Goal: Book appointment/travel/reservation

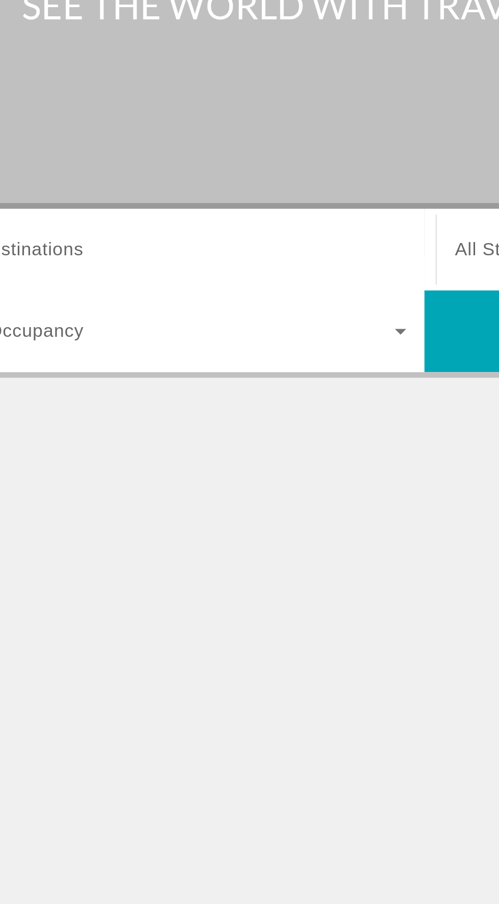
scroll to position [1, 0]
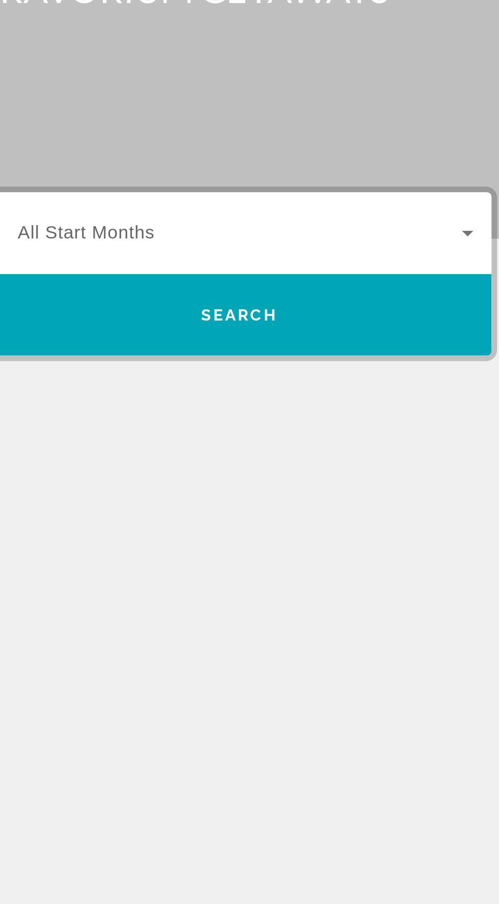
click at [464, 241] on icon "Widget de búsqueda" at bounding box center [465, 242] width 5 height 3
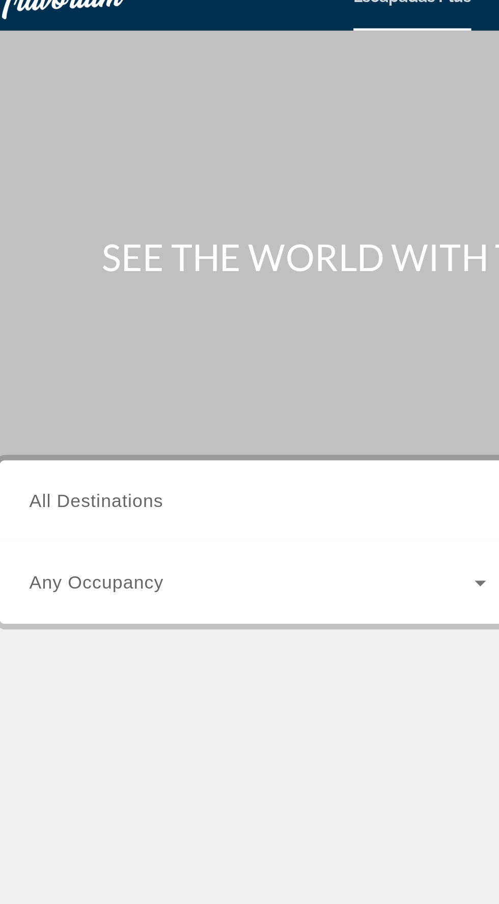
scroll to position [0, 0]
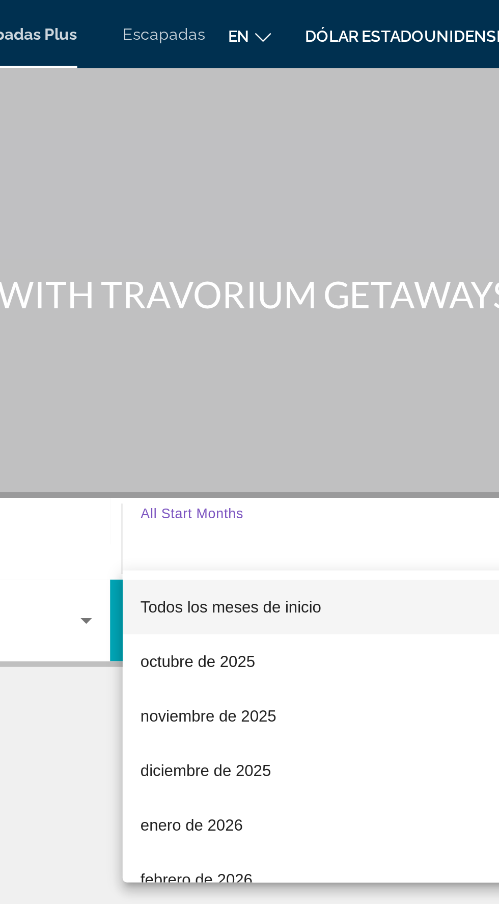
click at [317, 18] on div at bounding box center [249, 452] width 499 height 904
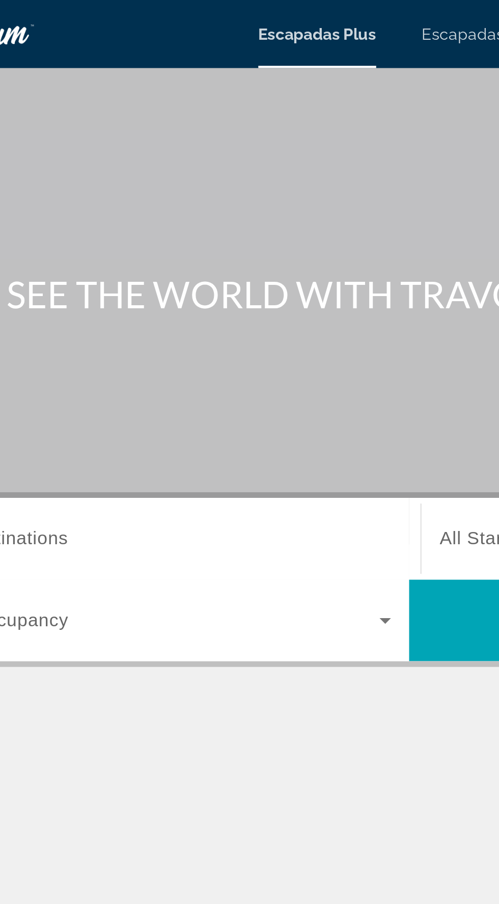
click at [236, 279] on icon "Widget de búsqueda" at bounding box center [239, 279] width 12 height 12
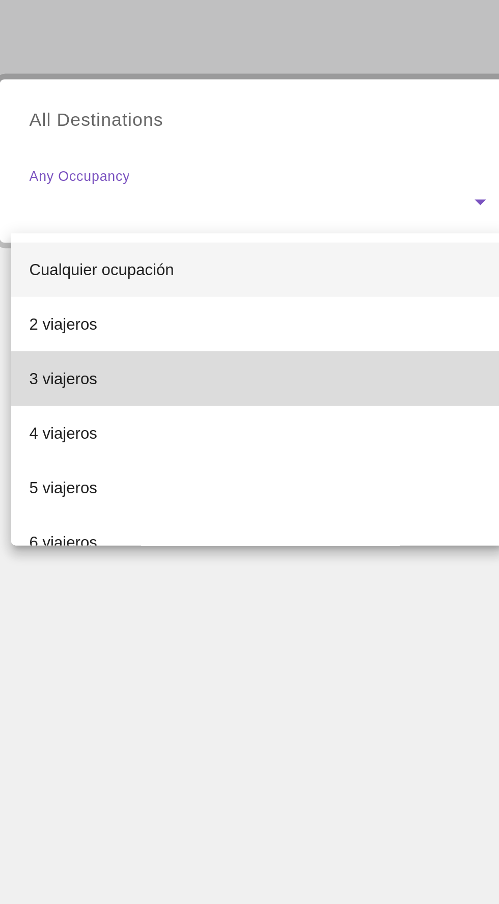
click at [58, 360] on font "3 viajeros" at bounding box center [51, 358] width 31 height 8
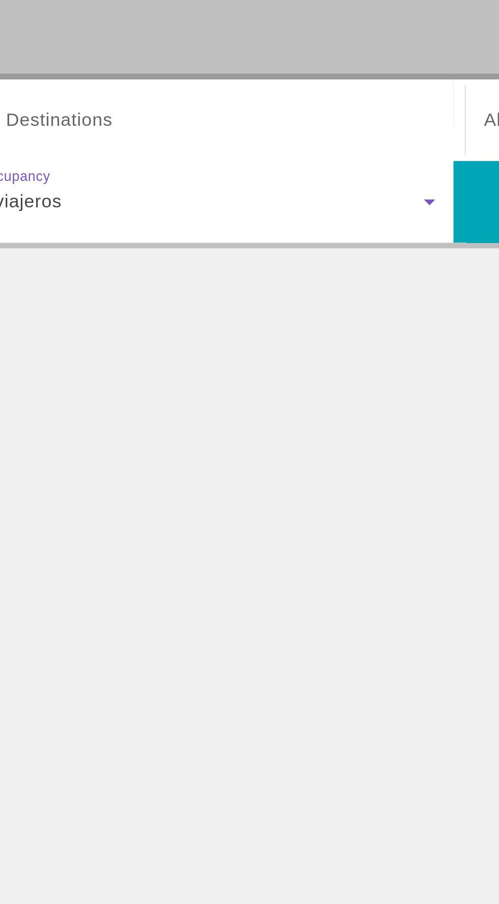
click at [102, 246] on input "Destination All Destinations" at bounding box center [138, 242] width 205 height 12
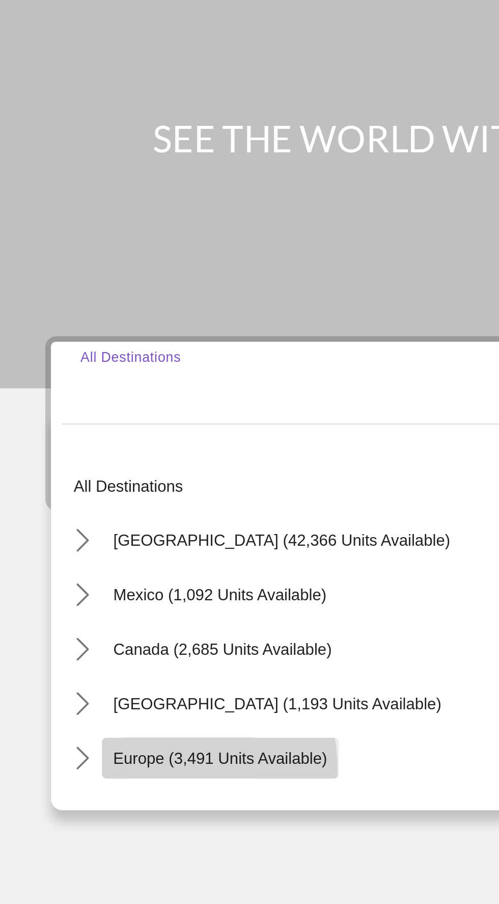
click at [75, 415] on span "Select destination: Europe (3,491 units available)" at bounding box center [99, 410] width 106 height 24
type input "**********"
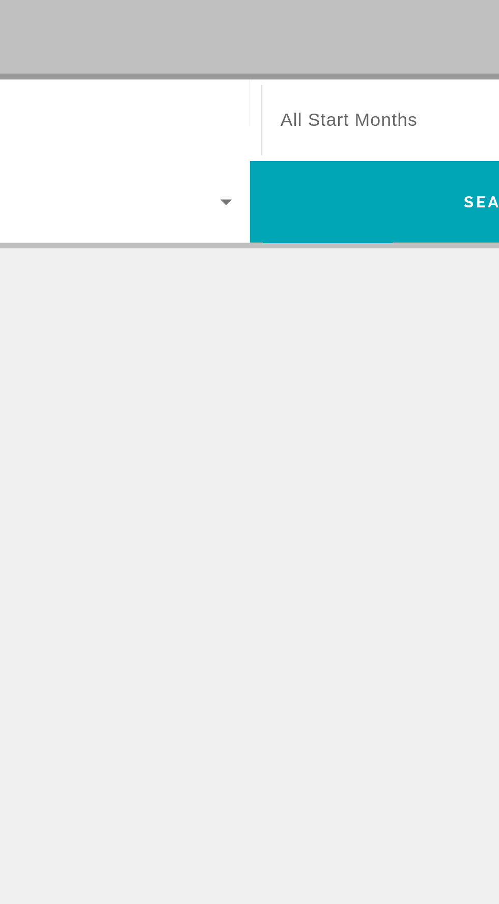
click at [302, 247] on span "Widget de búsqueda" at bounding box center [363, 242] width 200 height 12
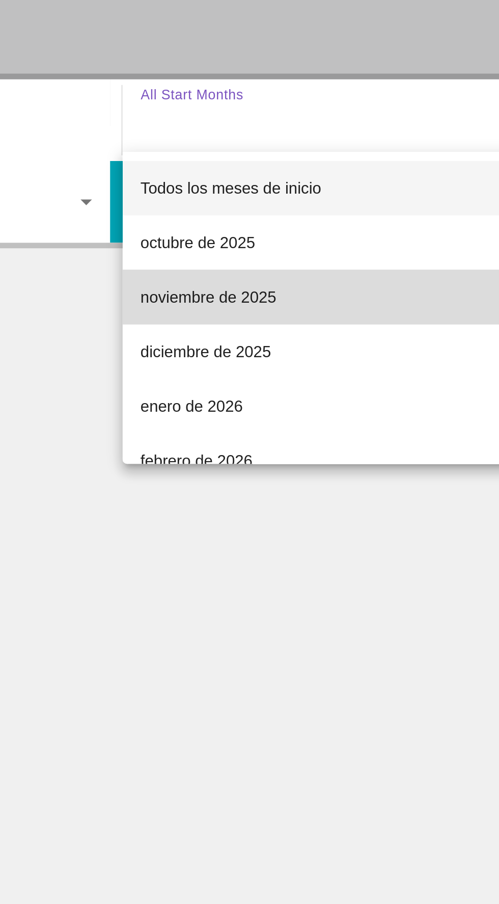
click at [298, 327] on span "noviembre de 2025" at bounding box center [293, 321] width 61 height 12
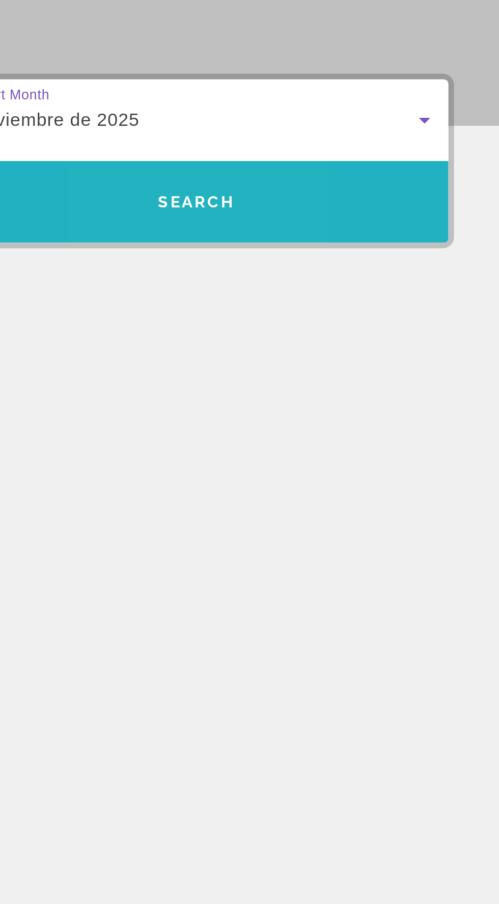
click at [368, 282] on span "Search" at bounding box center [363, 279] width 35 height 8
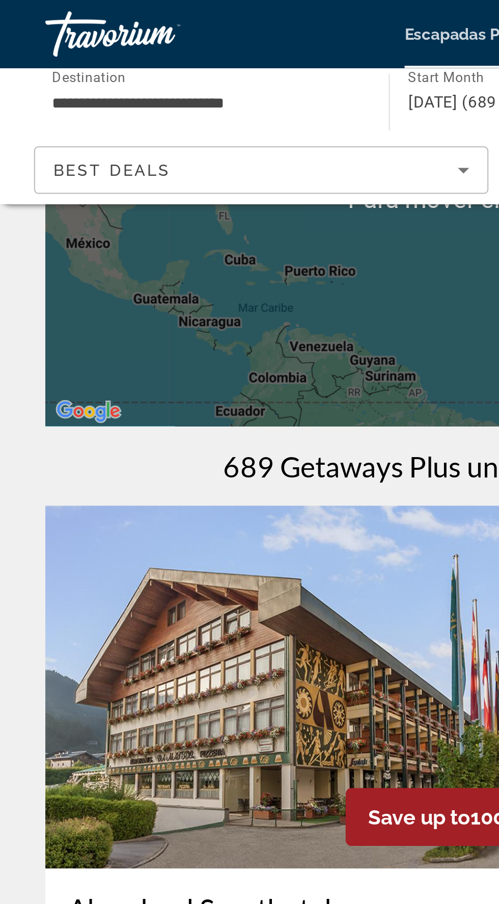
scroll to position [114, 0]
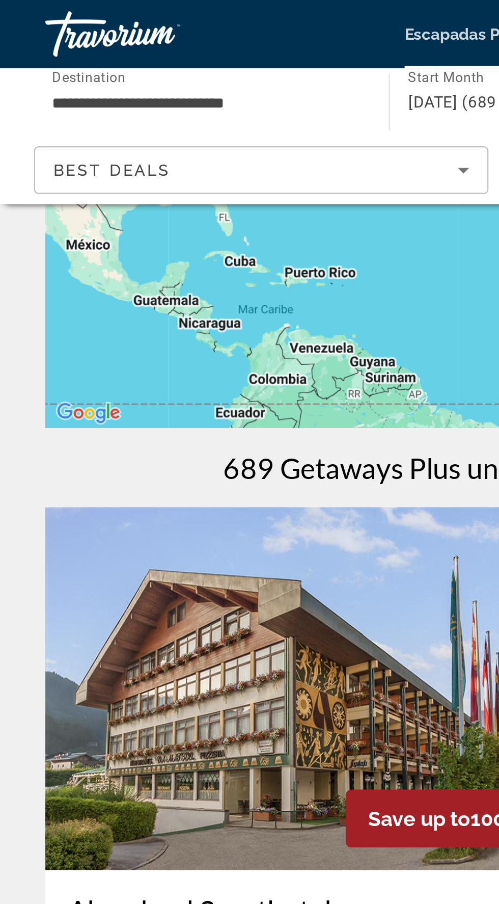
click at [206, 76] on icon "Sort by" at bounding box center [208, 76] width 12 height 12
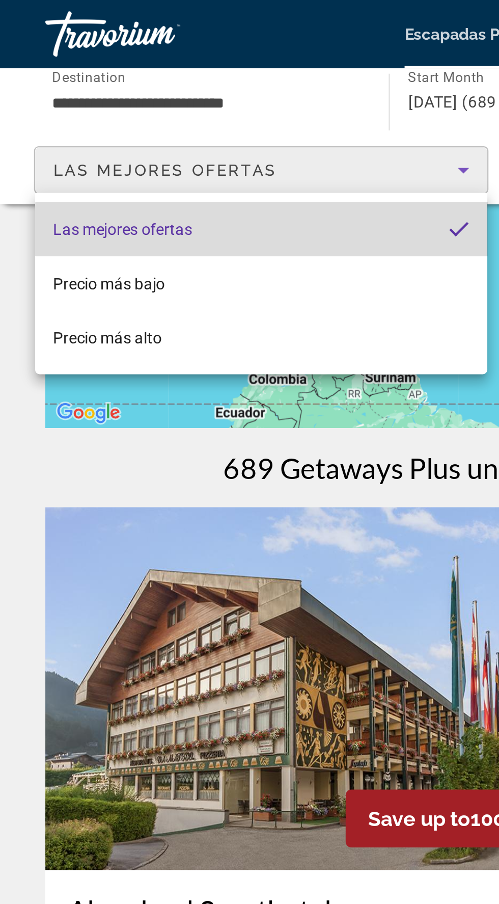
click at [205, 105] on mat-pseudo-checkbox "Ordenar por" at bounding box center [206, 102] width 9 height 9
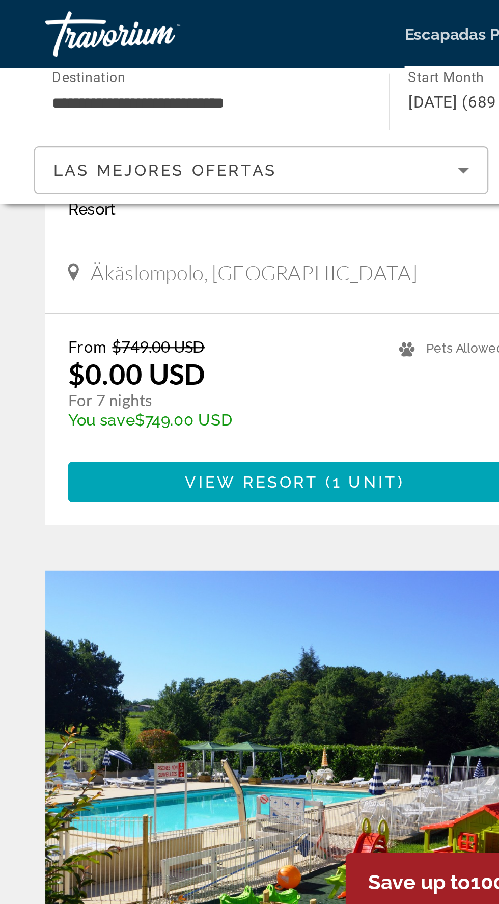
scroll to position [1523, 0]
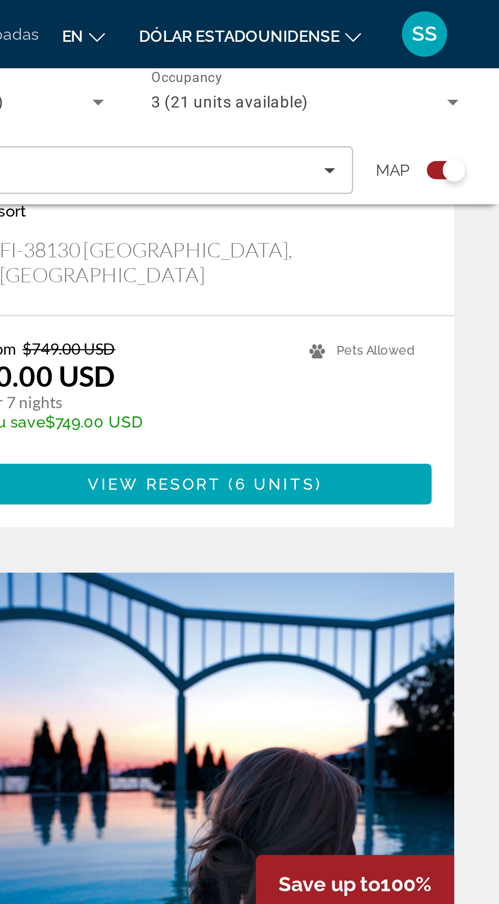
click at [478, 46] on icon "Search widget" at bounding box center [478, 46] width 5 height 3
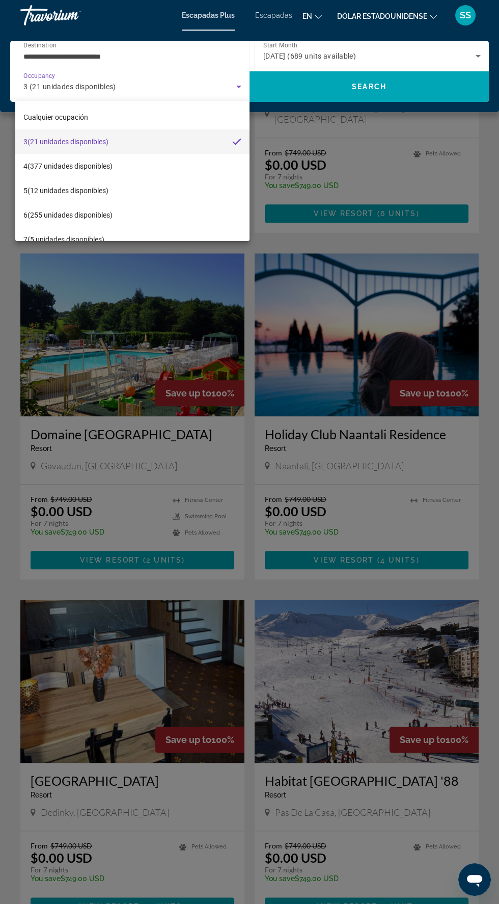
scroll to position [1623, 0]
